Goal: Information Seeking & Learning: Find specific page/section

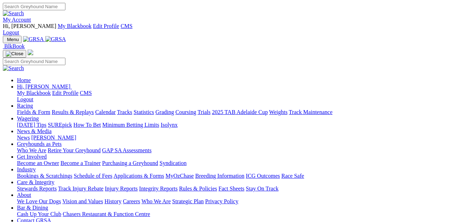
scroll to position [283, 0]
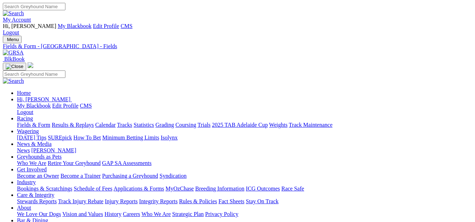
click at [20, 122] on link "Fields & Form" at bounding box center [33, 125] width 33 height 6
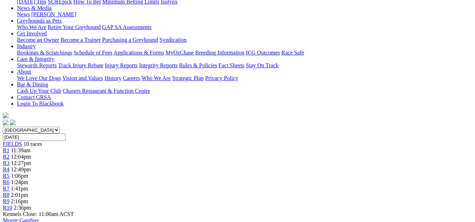
scroll to position [141, 0]
